Goal: Task Accomplishment & Management: Manage account settings

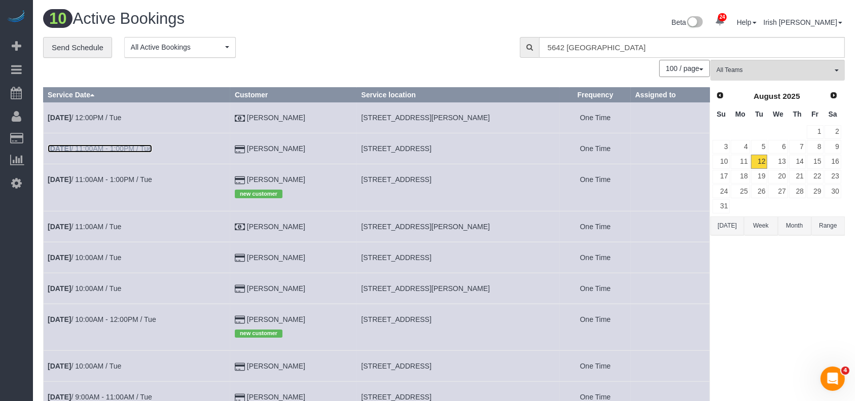
click at [109, 146] on link "[DATE] 11:00AM - 1:00PM / Tue" at bounding box center [100, 149] width 104 height 8
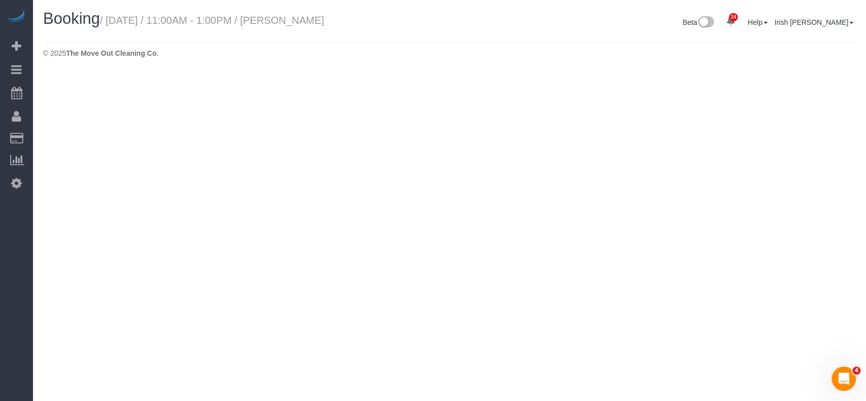
select select "[GEOGRAPHIC_DATA]"
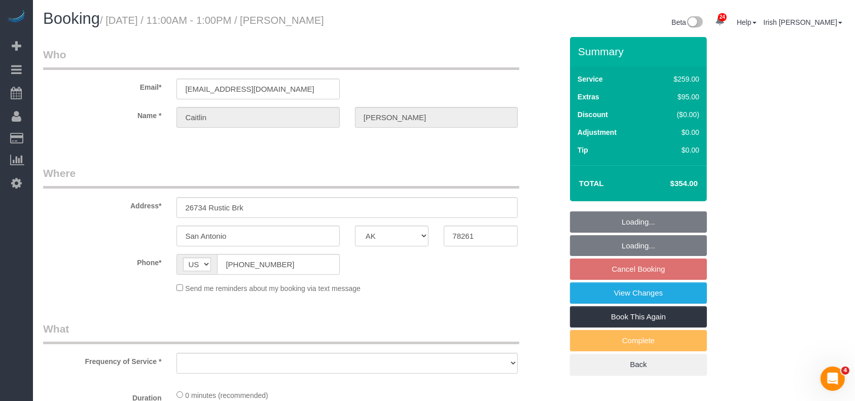
select select "string:fspay-a399918a-40e2-4790-a400-57de8e01021a"
select select "object:29514"
select select "3"
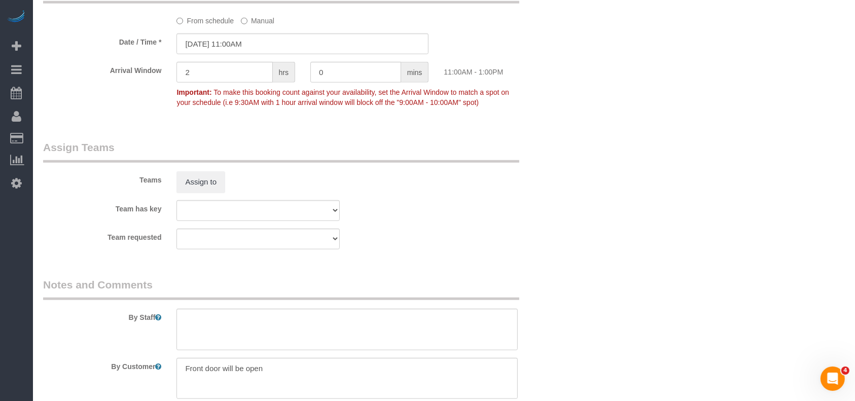
scroll to position [1014, 0]
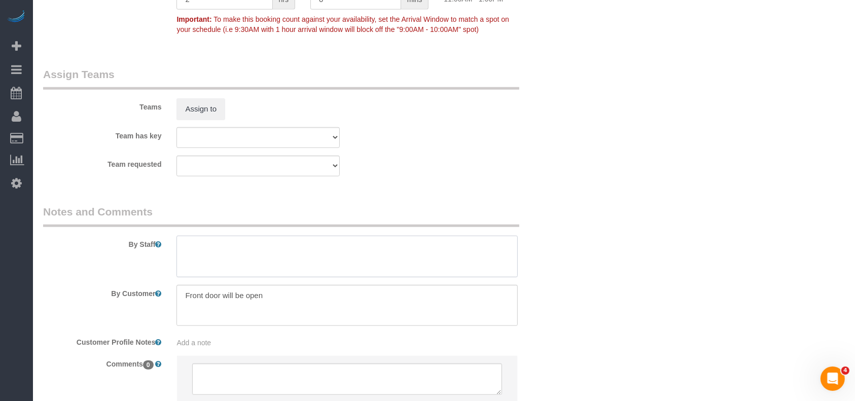
click at [224, 256] on textarea at bounding box center [346, 257] width 341 height 42
drag, startPoint x: 341, startPoint y: 249, endPoint x: 394, endPoint y: 259, distance: 54.0
click at [341, 249] on textarea at bounding box center [346, 257] width 341 height 42
paste textarea "5"
click at [194, 246] on textarea at bounding box center [346, 257] width 341 height 42
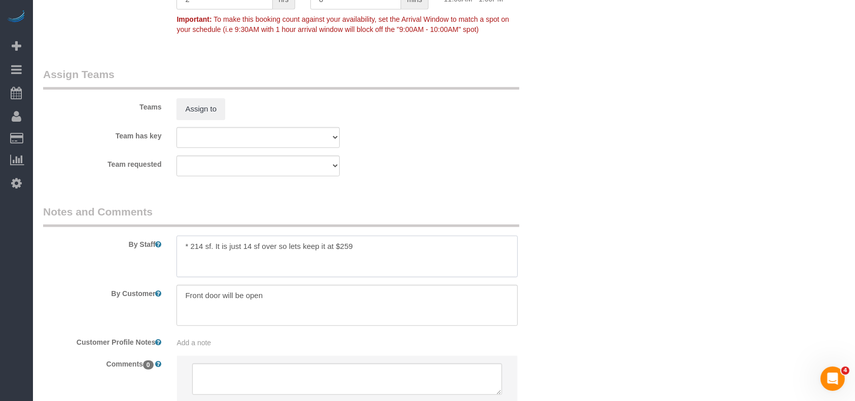
paste textarea "5"
drag, startPoint x: 407, startPoint y: 258, endPoint x: 191, endPoint y: 247, distance: 216.8
click at [191, 247] on textarea at bounding box center [346, 257] width 341 height 42
paste textarea "q. ft. — it’s only 14 sq. ft. over, so we’ll keep it at $259."
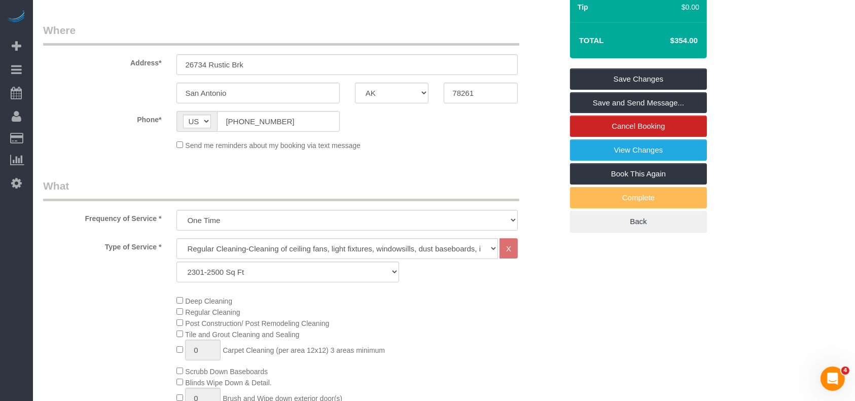
scroll to position [67, 0]
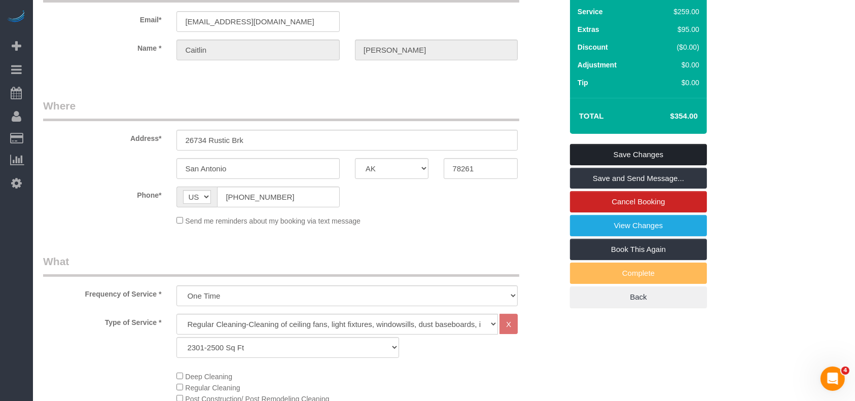
type textarea "* 2514 sq. ft. — it’s only 14 sq. ft. over, so we’ll keep it at $259."
drag, startPoint x: 660, startPoint y: 156, endPoint x: 483, endPoint y: 21, distance: 222.9
click at [660, 156] on link "Save Changes" at bounding box center [638, 154] width 137 height 21
